Goal: Transaction & Acquisition: Purchase product/service

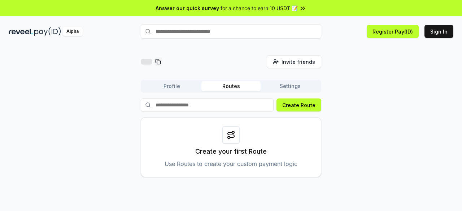
click at [300, 8] on icon at bounding box center [302, 8] width 7 height 7
click at [431, 31] on button "Sign In" at bounding box center [439, 31] width 29 height 13
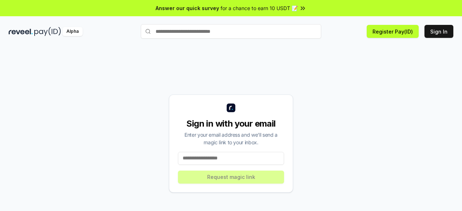
click at [198, 159] on input at bounding box center [231, 158] width 106 height 13
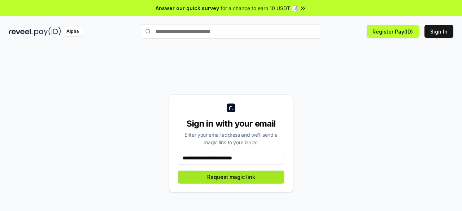
type input "**********"
click at [224, 177] on button "Request magic link" at bounding box center [231, 177] width 106 height 13
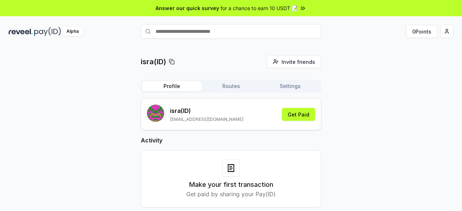
click at [173, 63] on icon at bounding box center [172, 62] width 6 height 6
click at [186, 33] on input "text" at bounding box center [231, 31] width 181 height 14
paste input "****"
type input "****"
click at [310, 46] on span "Pay" at bounding box center [311, 45] width 14 height 11
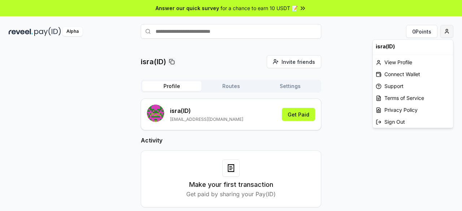
click at [447, 34] on html "Answer our quick survey for a chance to earn 10 USDT 📝 Alpha 0 Points isra(ID) …" at bounding box center [231, 105] width 462 height 211
click at [402, 76] on div "Connect Wallet" at bounding box center [413, 74] width 80 height 12
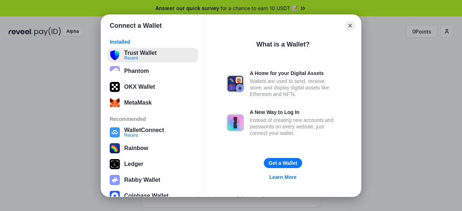
click at [165, 57] on button "Trust Wallet Recent" at bounding box center [153, 55] width 91 height 14
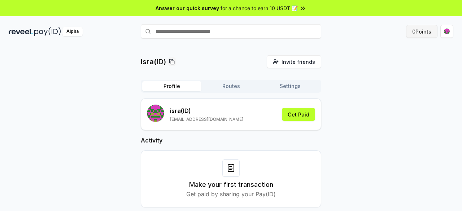
click at [418, 35] on button "0 Points" at bounding box center [421, 31] width 31 height 13
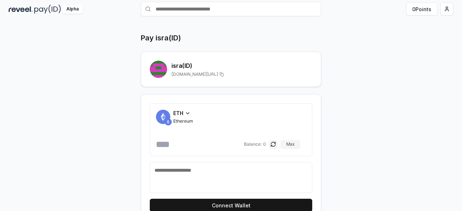
scroll to position [25, 0]
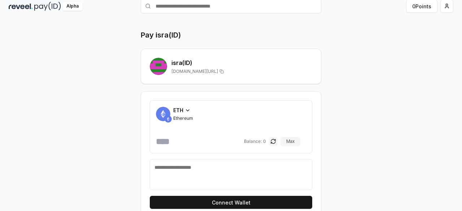
click at [183, 111] on div "ETH" at bounding box center [183, 111] width 20 height 8
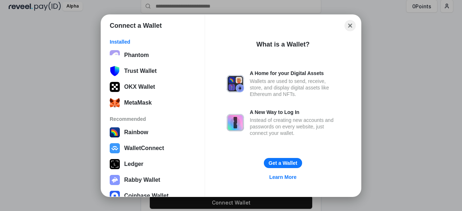
click at [350, 25] on button "Close" at bounding box center [350, 25] width 11 height 11
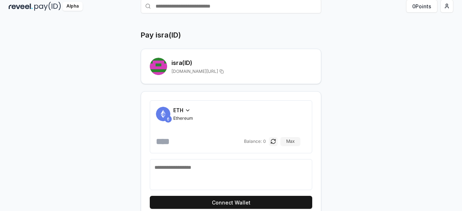
click at [182, 109] on span "ETH" at bounding box center [178, 111] width 10 height 8
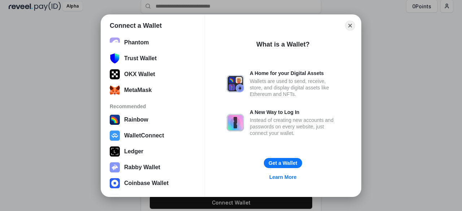
scroll to position [0, 0]
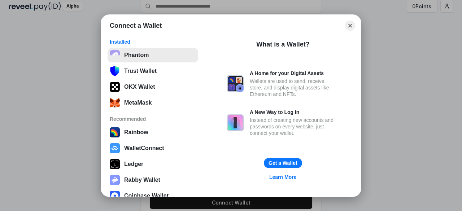
click at [148, 62] on button "Phantom" at bounding box center [153, 55] width 91 height 14
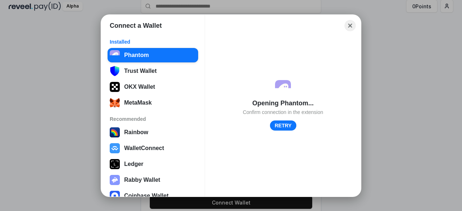
click at [350, 27] on button "Close" at bounding box center [350, 25] width 11 height 11
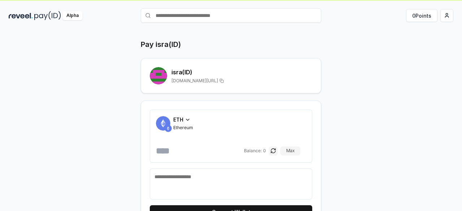
scroll to position [17, 0]
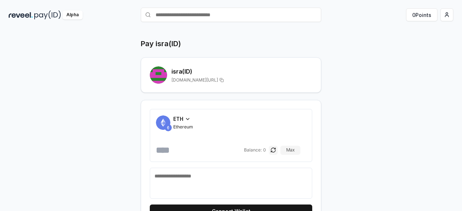
click at [179, 117] on span "ETH" at bounding box center [178, 119] width 10 height 8
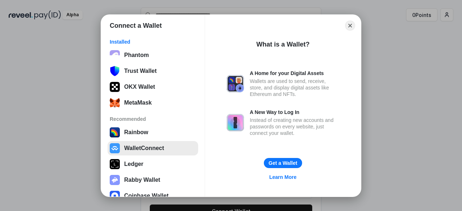
click at [145, 147] on button "WalletConnect" at bounding box center [153, 148] width 91 height 14
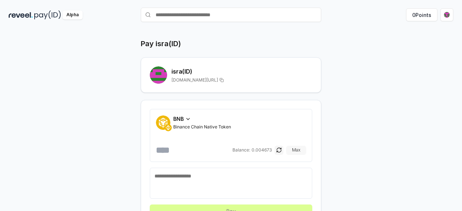
click at [296, 151] on button "Max" at bounding box center [296, 150] width 20 height 9
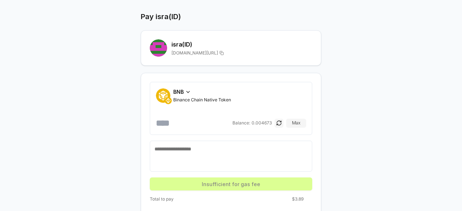
scroll to position [51, 0]
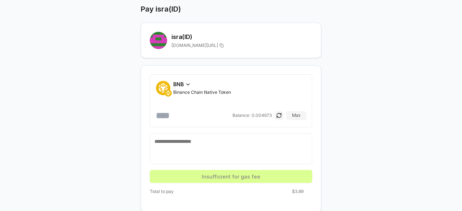
click at [219, 115] on input "**********" at bounding box center [193, 116] width 75 height 12
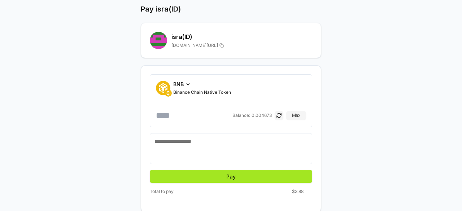
type input "*******"
click at [222, 174] on button "Pay" at bounding box center [231, 176] width 163 height 13
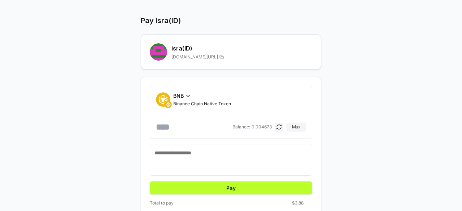
scroll to position [40, 0]
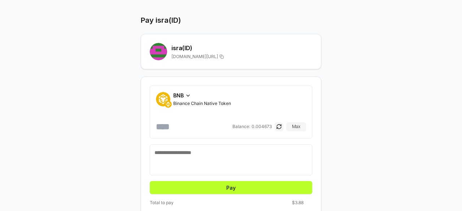
click at [190, 151] on textarea at bounding box center [231, 160] width 153 height 22
type textarea "*"
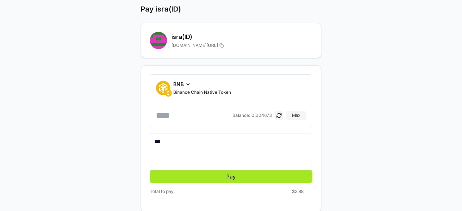
type textarea "***"
click at [217, 173] on button "Pay" at bounding box center [231, 176] width 163 height 13
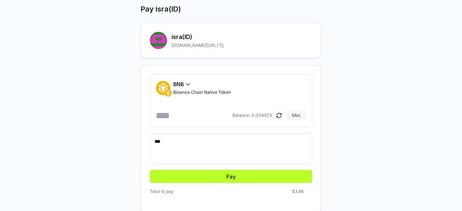
click at [196, 116] on input "*******" at bounding box center [193, 116] width 75 height 12
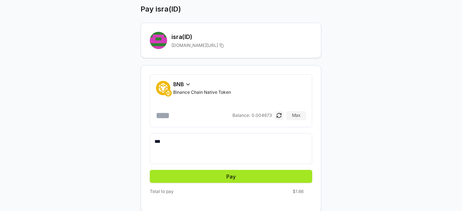
click at [206, 178] on button "Pay" at bounding box center [231, 176] width 163 height 13
click at [230, 177] on button "Pay" at bounding box center [231, 176] width 163 height 13
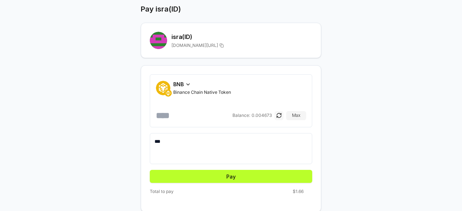
click at [279, 117] on button "button" at bounding box center [279, 115] width 9 height 9
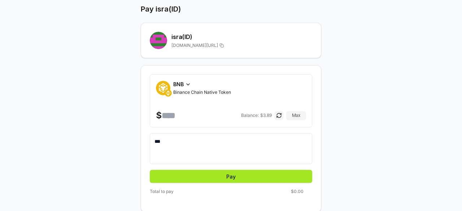
click at [232, 173] on button "Pay" at bounding box center [231, 176] width 163 height 13
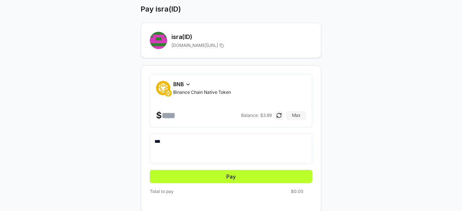
click at [190, 115] on input "*****" at bounding box center [201, 116] width 78 height 12
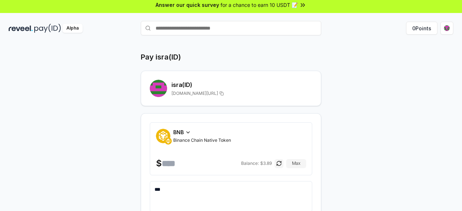
scroll to position [0, 0]
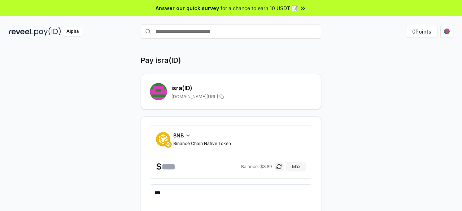
click at [261, 56] on div "Pay isra(ID)" at bounding box center [231, 60] width 181 height 10
click at [179, 135] on span "BNB" at bounding box center [178, 136] width 10 height 8
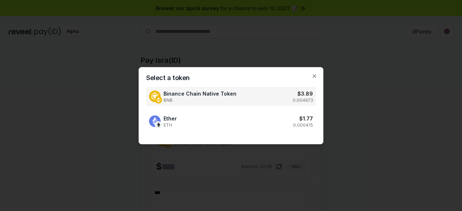
click at [195, 97] on span "Binance Chain Native Token" at bounding box center [200, 94] width 73 height 8
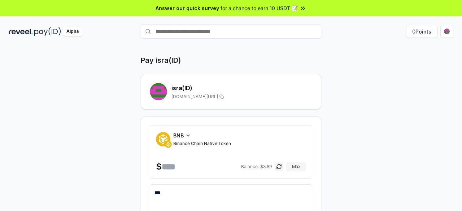
scroll to position [51, 0]
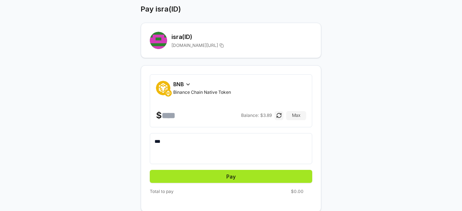
click at [238, 179] on button "Pay" at bounding box center [231, 176] width 163 height 13
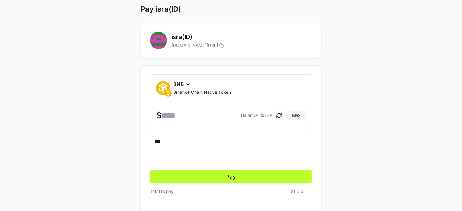
scroll to position [0, 0]
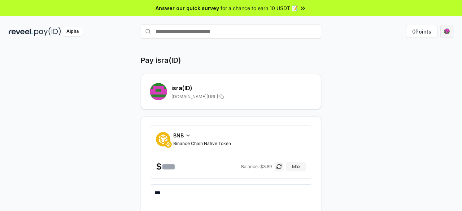
click at [450, 35] on html "Answer our quick survey for a chance to earn 10 USDT 📝 Alpha 0 Points Pay isra(…" at bounding box center [231, 105] width 462 height 211
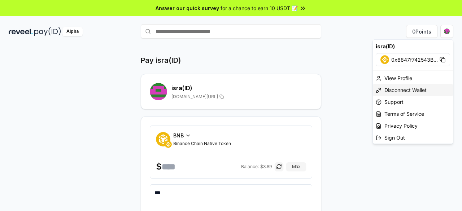
click at [408, 88] on div "Disconnect Wallet" at bounding box center [413, 90] width 80 height 12
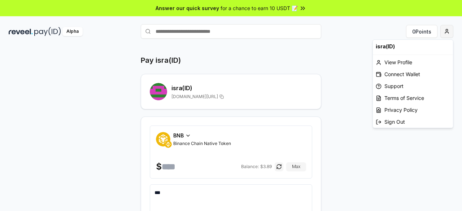
click at [446, 33] on html "Answer our quick survey for a chance to earn 10 USDT 📝 Alpha 0 Points Pay isra(…" at bounding box center [231, 105] width 462 height 211
click at [408, 73] on div "Connect Wallet" at bounding box center [413, 74] width 80 height 12
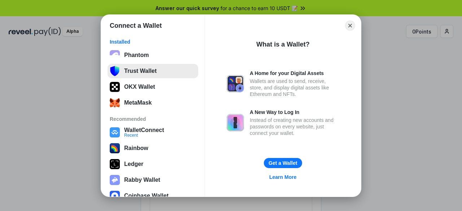
click at [165, 73] on button "Trust Wallet" at bounding box center [153, 71] width 91 height 14
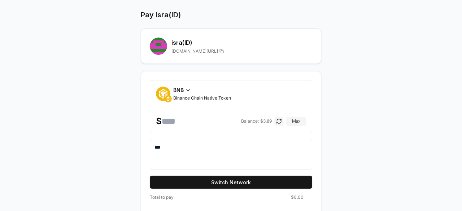
scroll to position [46, 0]
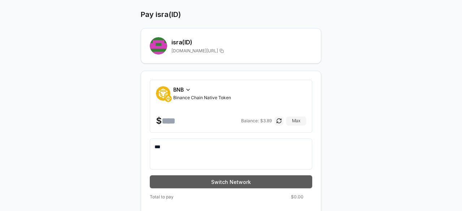
click at [231, 179] on button "Switch Network" at bounding box center [231, 182] width 163 height 13
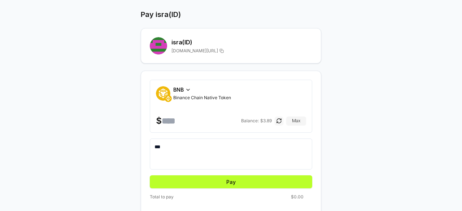
click at [277, 124] on button "button" at bounding box center [279, 121] width 9 height 9
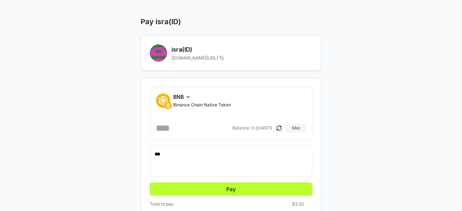
scroll to position [51, 0]
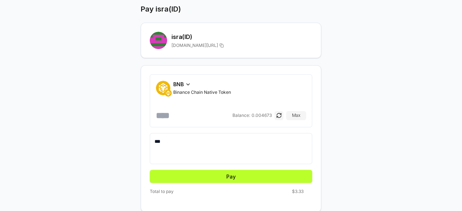
click at [181, 113] on input "*****" at bounding box center [193, 116] width 75 height 12
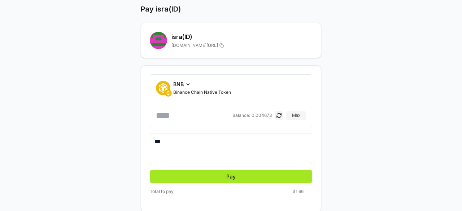
type input "*****"
click at [223, 177] on button "Pay" at bounding box center [231, 176] width 163 height 13
click at [231, 177] on button "Pay" at bounding box center [231, 176] width 163 height 13
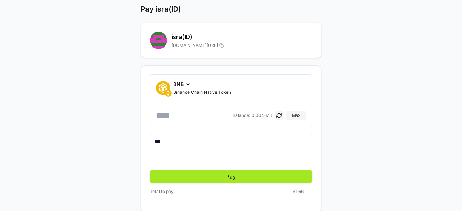
click at [231, 177] on button "Pay" at bounding box center [231, 176] width 163 height 13
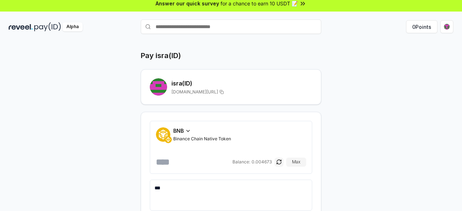
scroll to position [0, 0]
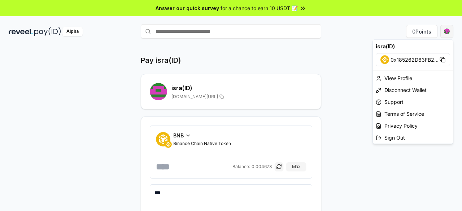
click at [453, 35] on html "Answer our quick survey for a chance to earn 10 USDT 📝 Alpha 0 Points Pay isra(…" at bounding box center [231, 105] width 462 height 211
click at [398, 79] on div "View Profile" at bounding box center [413, 78] width 80 height 12
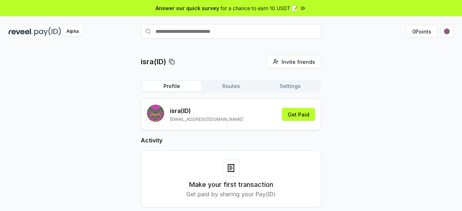
scroll to position [21, 0]
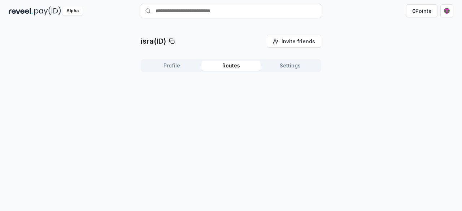
click at [234, 68] on button "Routes" at bounding box center [231, 66] width 59 height 10
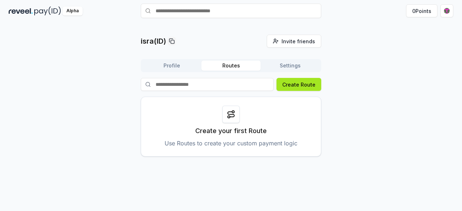
click at [297, 85] on button "Create Route" at bounding box center [299, 84] width 45 height 13
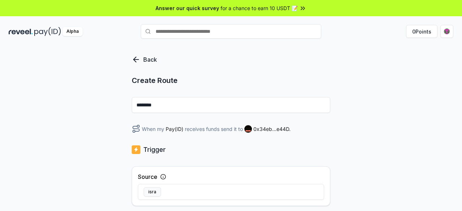
click at [136, 56] on icon at bounding box center [136, 59] width 9 height 9
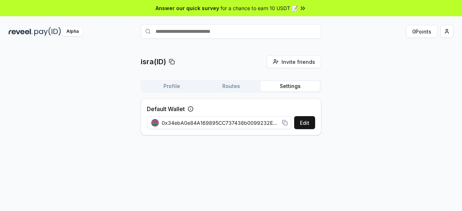
click at [292, 86] on button "Settings" at bounding box center [290, 86] width 59 height 10
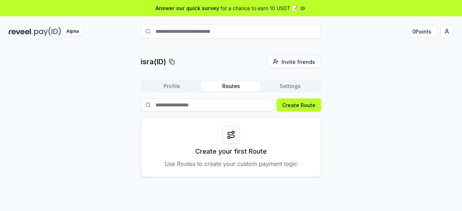
click at [229, 89] on button "Routes" at bounding box center [231, 86] width 59 height 10
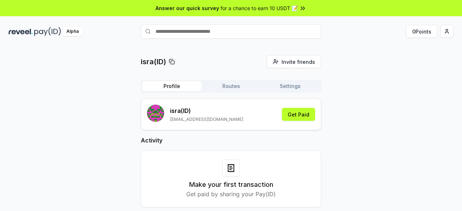
click at [184, 86] on button "Profile" at bounding box center [171, 86] width 59 height 10
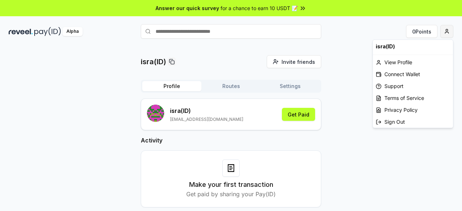
click at [449, 32] on html "Answer our quick survey for a chance to earn 10 USDT 📝 Alpha 0 Points isra(ID) …" at bounding box center [231, 105] width 462 height 211
click at [413, 73] on div "Connect Wallet" at bounding box center [413, 74] width 80 height 12
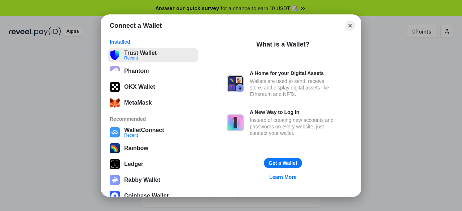
click at [148, 56] on button "Trust Wallet Recent" at bounding box center [153, 55] width 91 height 14
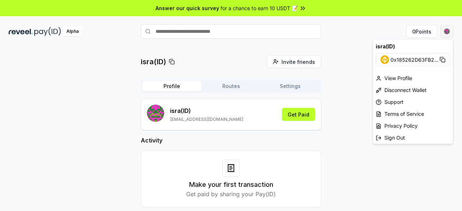
click at [448, 34] on html "Answer our quick survey for a chance to earn 10 USDT 📝 Alpha 0 Points isra(ID) …" at bounding box center [231, 105] width 462 height 211
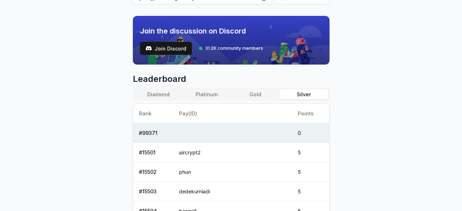
scroll to position [236, 0]
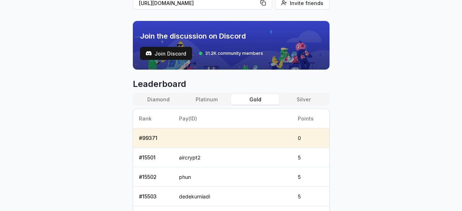
click at [257, 99] on button "Gold" at bounding box center [255, 99] width 48 height 10
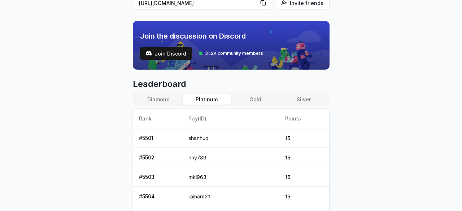
click at [204, 101] on button "Platinum" at bounding box center [207, 99] width 48 height 10
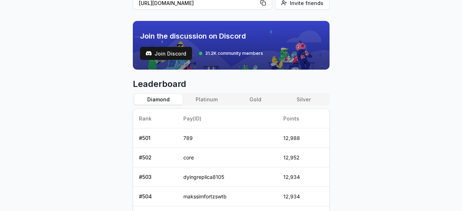
click at [158, 98] on button "Diamond" at bounding box center [158, 99] width 48 height 10
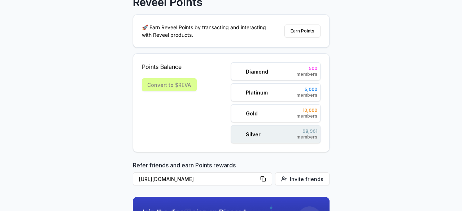
scroll to position [59, 0]
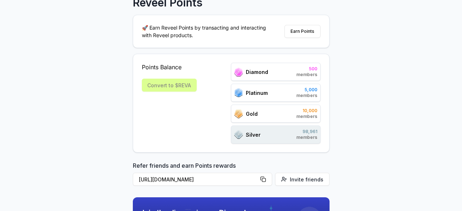
click at [265, 73] on span "Diamond" at bounding box center [257, 72] width 22 height 8
click at [306, 70] on span "500" at bounding box center [306, 69] width 21 height 6
click at [300, 33] on button "Earn Points" at bounding box center [303, 31] width 36 height 13
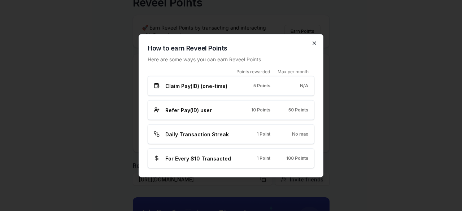
click at [316, 43] on icon "button" at bounding box center [315, 43] width 6 height 6
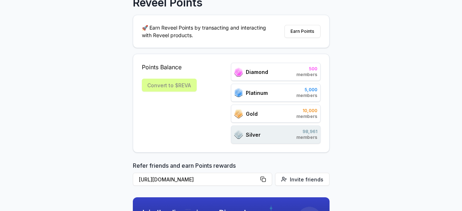
click at [176, 85] on div "Convert to $REVA" at bounding box center [169, 85] width 55 height 13
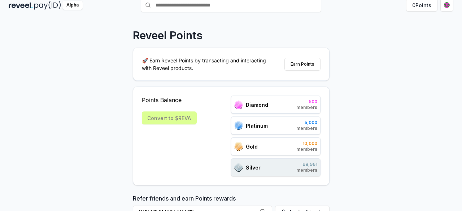
scroll to position [0, 0]
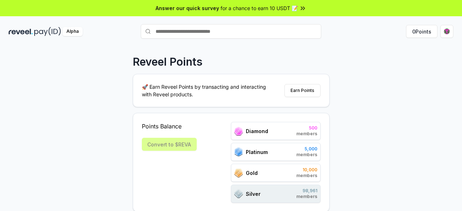
click at [73, 34] on div "Alpha" at bounding box center [72, 31] width 20 height 9
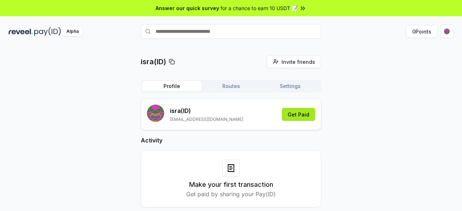
click at [296, 117] on button "Get Paid" at bounding box center [298, 114] width 33 height 13
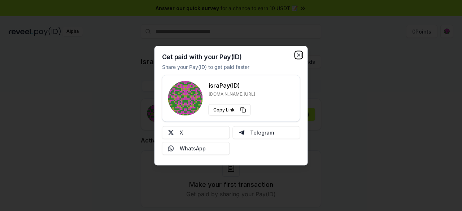
click at [299, 55] on icon "button" at bounding box center [299, 54] width 3 height 3
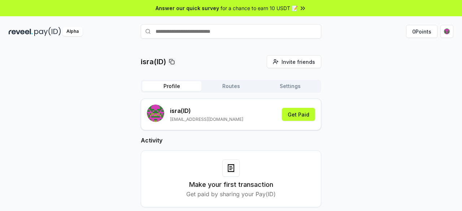
click at [215, 30] on input "text" at bounding box center [231, 31] width 181 height 14
type input "****"
click at [316, 45] on span "Pay" at bounding box center [311, 45] width 14 height 11
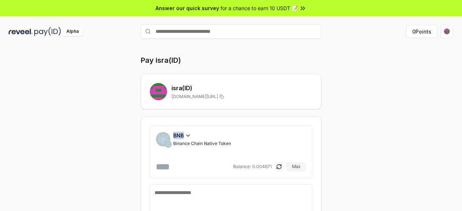
drag, startPoint x: 229, startPoint y: 99, endPoint x: 238, endPoint y: 123, distance: 25.8
click at [238, 123] on div "Pay isra(ID) isra (ID) reveel.id/pay/isra BNB Binance Chain Native Token Balanc…" at bounding box center [230, 159] width 433 height 208
click at [238, 123] on div "BNB Binance Chain Native Token Balance: 0.004671 Max Pay Total to pay $0" at bounding box center [231, 190] width 181 height 147
click at [298, 166] on button "Max" at bounding box center [296, 167] width 20 height 9
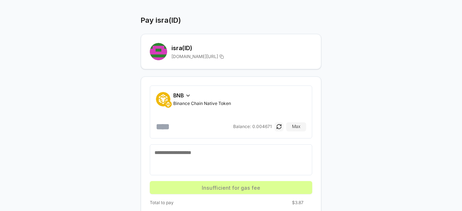
scroll to position [51, 0]
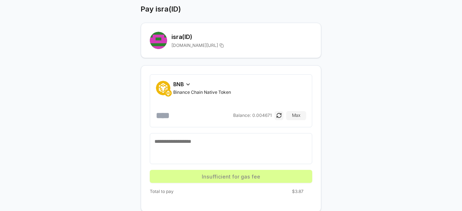
click at [211, 118] on input "**********" at bounding box center [194, 116] width 76 height 12
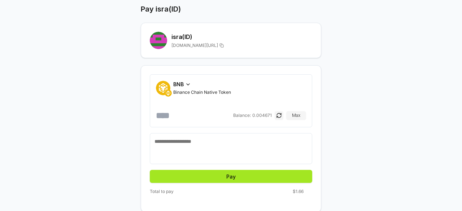
type input "*****"
click at [226, 174] on button "Pay" at bounding box center [231, 176] width 163 height 13
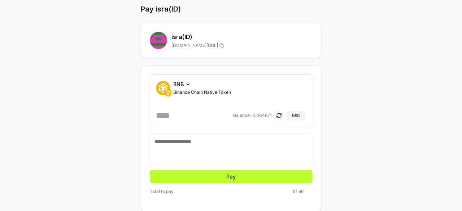
scroll to position [0, 0]
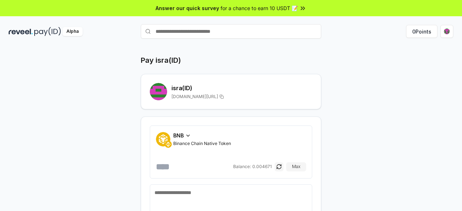
click at [188, 30] on input "text" at bounding box center [231, 31] width 181 height 14
type input "******"
click at [316, 44] on span "Pay" at bounding box center [311, 45] width 14 height 11
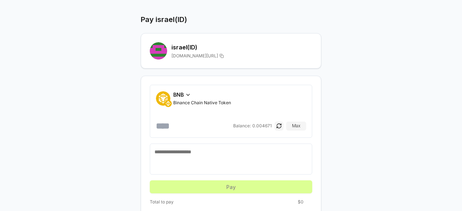
scroll to position [41, 0]
click at [175, 126] on input "number" at bounding box center [194, 126] width 76 height 12
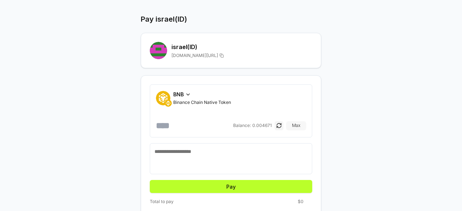
click at [298, 126] on button "Max" at bounding box center [296, 125] width 20 height 9
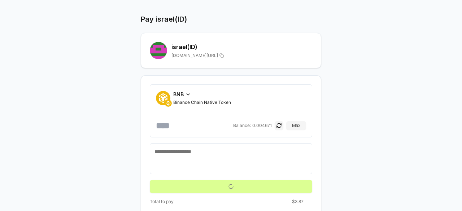
click at [215, 125] on input "**********" at bounding box center [194, 126] width 76 height 12
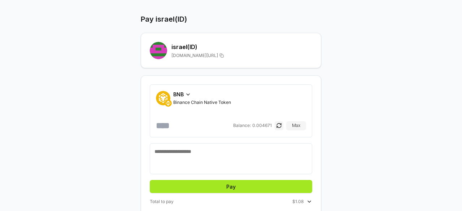
type input "******"
click at [225, 186] on button "Pay" at bounding box center [231, 186] width 163 height 13
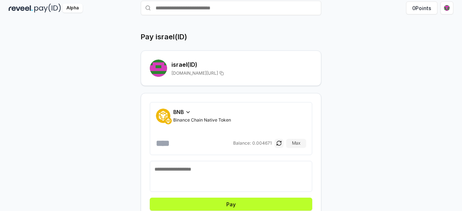
scroll to position [0, 0]
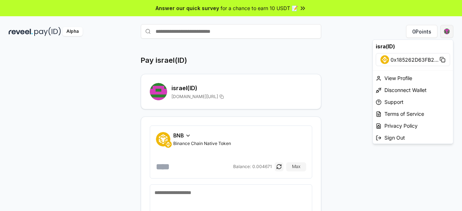
click at [449, 33] on html "Answer our quick survey for a chance to earn 10 USDT 📝 Alpha 0 Points Pay israe…" at bounding box center [231, 105] width 462 height 211
click at [407, 77] on div "View Profile" at bounding box center [413, 78] width 80 height 12
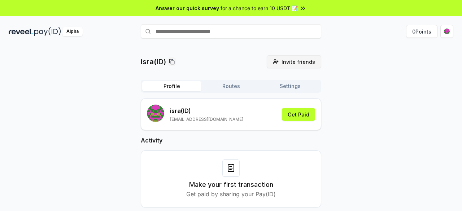
click at [293, 65] on span "Invite friends" at bounding box center [299, 62] width 34 height 8
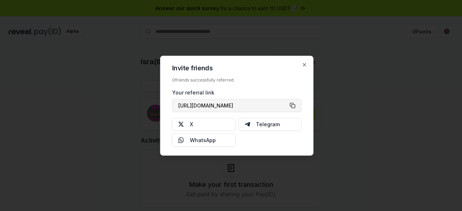
click at [291, 105] on button "[URL][DOMAIN_NAME]" at bounding box center [237, 105] width 130 height 13
click at [305, 62] on icon "button" at bounding box center [305, 65] width 6 height 6
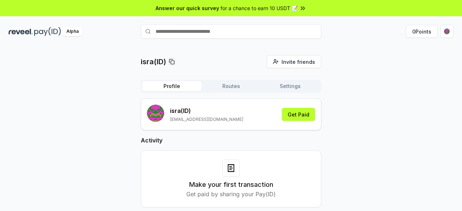
click at [203, 34] on input "text" at bounding box center [231, 31] width 181 height 14
paste input "**********"
type input "*"
type input "*****"
click at [310, 48] on span "Pay" at bounding box center [311, 45] width 14 height 11
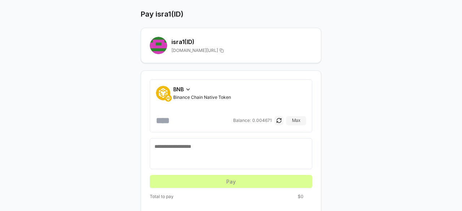
scroll to position [51, 0]
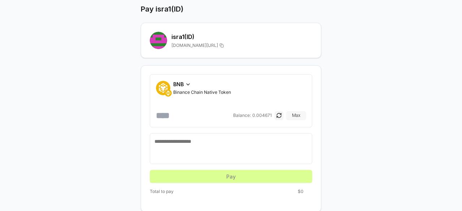
click at [298, 115] on button "Max" at bounding box center [296, 115] width 20 height 9
click at [298, 114] on button "Max" at bounding box center [296, 115] width 20 height 9
click at [215, 113] on input "**********" at bounding box center [194, 116] width 76 height 12
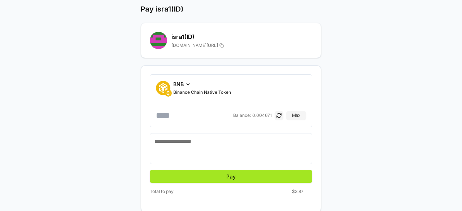
type input "*******"
click at [232, 180] on button "Pay" at bounding box center [231, 176] width 163 height 13
click at [225, 176] on button "Pay" at bounding box center [231, 176] width 163 height 13
click at [232, 176] on button "Pay" at bounding box center [231, 176] width 163 height 13
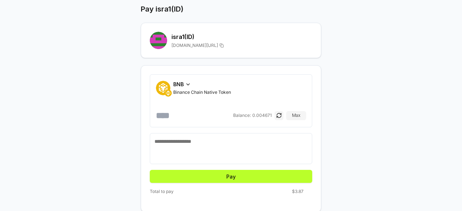
scroll to position [0, 0]
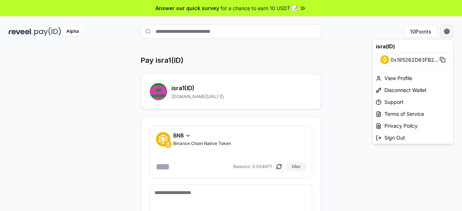
click at [450, 34] on html "Answer our quick survey for a chance to earn 10 USDT 📝 Alpha 10 Points Pay isra…" at bounding box center [231, 105] width 462 height 211
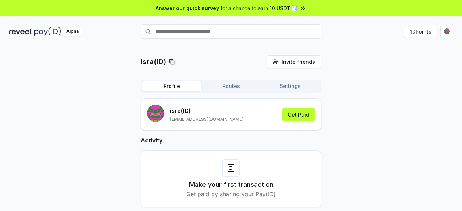
click at [182, 33] on input "text" at bounding box center [231, 31] width 181 height 14
type input "*****"
click at [312, 46] on span "Pay" at bounding box center [311, 45] width 14 height 11
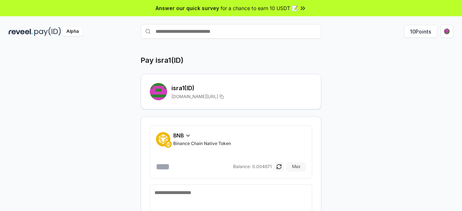
click at [296, 166] on button "Max" at bounding box center [296, 167] width 20 height 9
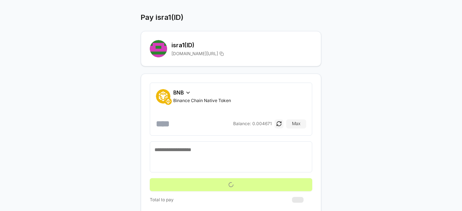
scroll to position [43, 0]
click at [200, 146] on textarea at bounding box center [231, 157] width 153 height 22
click at [216, 123] on input "**********" at bounding box center [194, 124] width 76 height 12
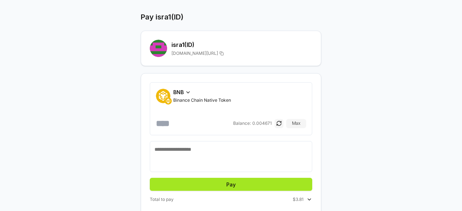
type input "******"
click at [211, 186] on button "Pay" at bounding box center [231, 184] width 163 height 13
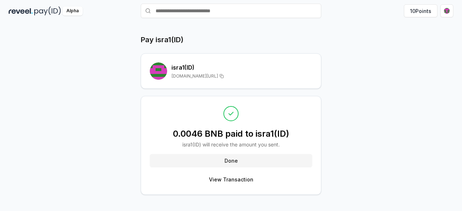
scroll to position [21, 0]
click at [227, 160] on button "Done" at bounding box center [231, 160] width 163 height 13
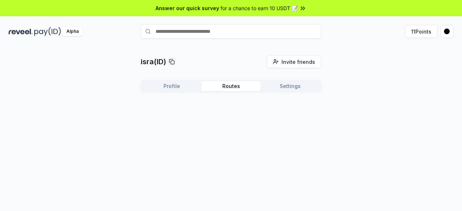
click at [224, 88] on button "Routes" at bounding box center [231, 86] width 59 height 10
